Goal: Download file/media

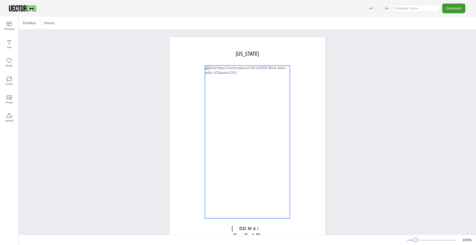
click at [265, 144] on div at bounding box center [247, 141] width 85 height 153
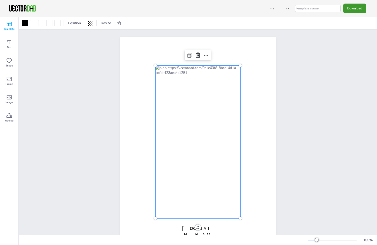
click at [13, 26] on div "Template" at bounding box center [9, 26] width 18 height 18
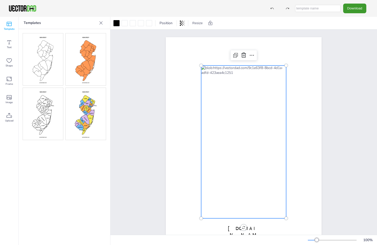
click at [86, 108] on img at bounding box center [86, 114] width 40 height 52
click at [242, 155] on div at bounding box center [243, 141] width 85 height 153
click at [181, 22] on icon at bounding box center [181, 23] width 1 height 3
click at [11, 79] on icon at bounding box center [9, 79] width 6 height 6
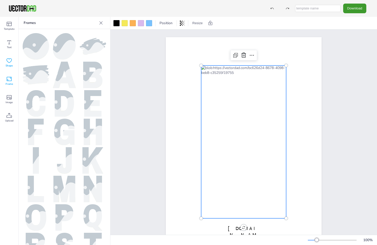
click at [9, 63] on icon at bounding box center [9, 60] width 6 height 6
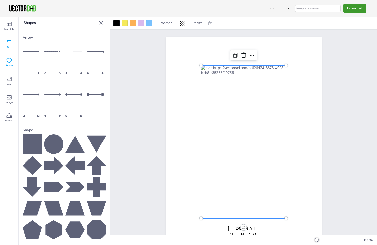
click at [13, 43] on div "Text" at bounding box center [9, 44] width 18 height 18
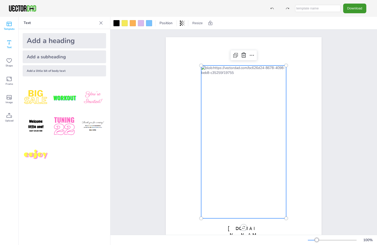
click at [9, 25] on icon at bounding box center [9, 24] width 6 height 6
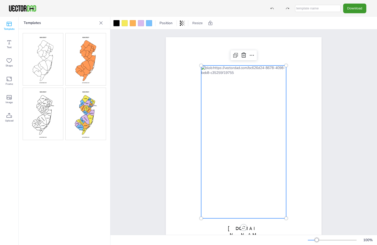
click at [46, 115] on img at bounding box center [43, 114] width 40 height 52
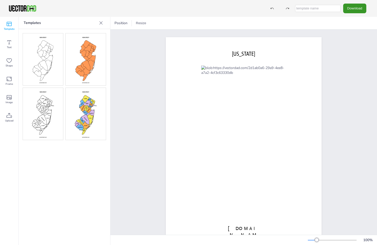
click at [357, 10] on button "Download" at bounding box center [354, 8] width 23 height 9
click at [354, 8] on button "Download" at bounding box center [354, 8] width 23 height 9
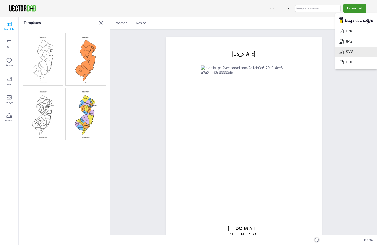
click at [348, 52] on li "SVG" at bounding box center [356, 52] width 42 height 10
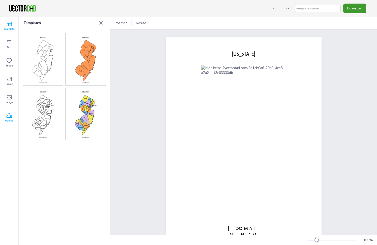
click at [10, 115] on icon at bounding box center [9, 115] width 6 height 6
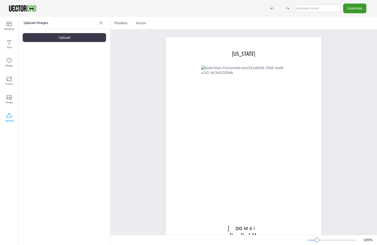
click at [62, 36] on div "Upload" at bounding box center [64, 37] width 83 height 9
click at [100, 22] on icon at bounding box center [100, 22] width 3 height 3
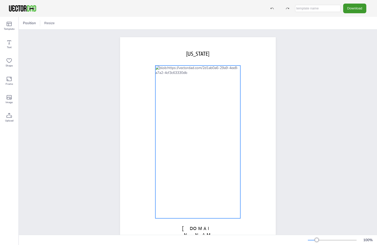
click at [174, 87] on div at bounding box center [197, 141] width 85 height 153
click at [205, 55] on icon at bounding box center [206, 55] width 6 height 6
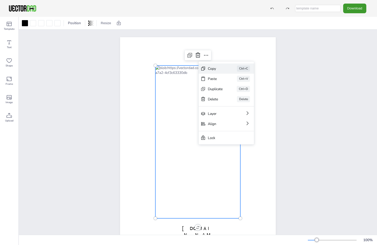
click at [214, 68] on div "Copy" at bounding box center [215, 68] width 15 height 5
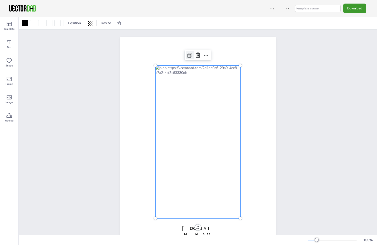
click at [188, 56] on icon at bounding box center [190, 55] width 6 height 6
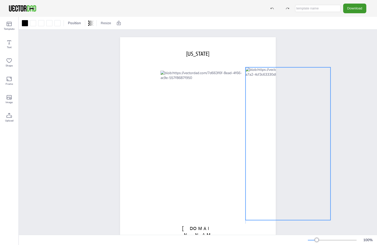
drag, startPoint x: 167, startPoint y: 67, endPoint x: 258, endPoint y: 69, distance: 90.3
click at [258, 69] on div at bounding box center [287, 143] width 85 height 153
click at [308, 10] on input "text" at bounding box center [318, 8] width 46 height 7
paste input "template-name.svg"
type input "template-name.svg"
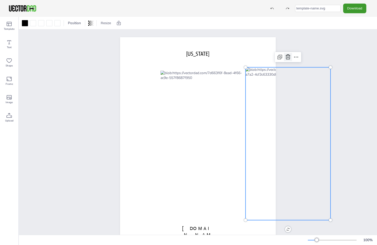
click at [287, 57] on icon at bounding box center [288, 57] width 6 height 6
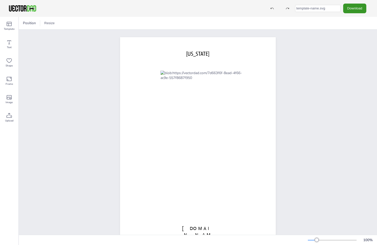
click at [351, 8] on button "Download" at bounding box center [354, 8] width 23 height 9
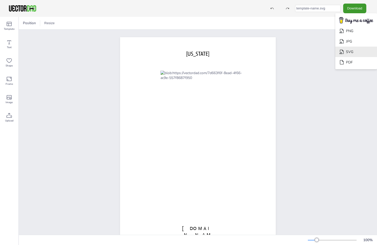
click at [348, 52] on li "SVG" at bounding box center [356, 52] width 42 height 10
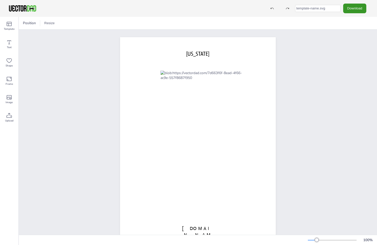
click at [351, 8] on button "Download" at bounding box center [354, 8] width 23 height 9
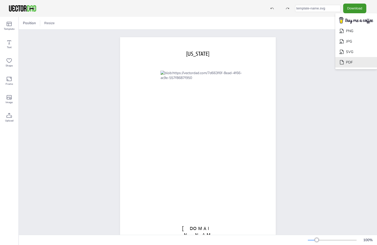
click at [347, 64] on li "PDF" at bounding box center [356, 62] width 42 height 10
